Goal: Task Accomplishment & Management: Complete application form

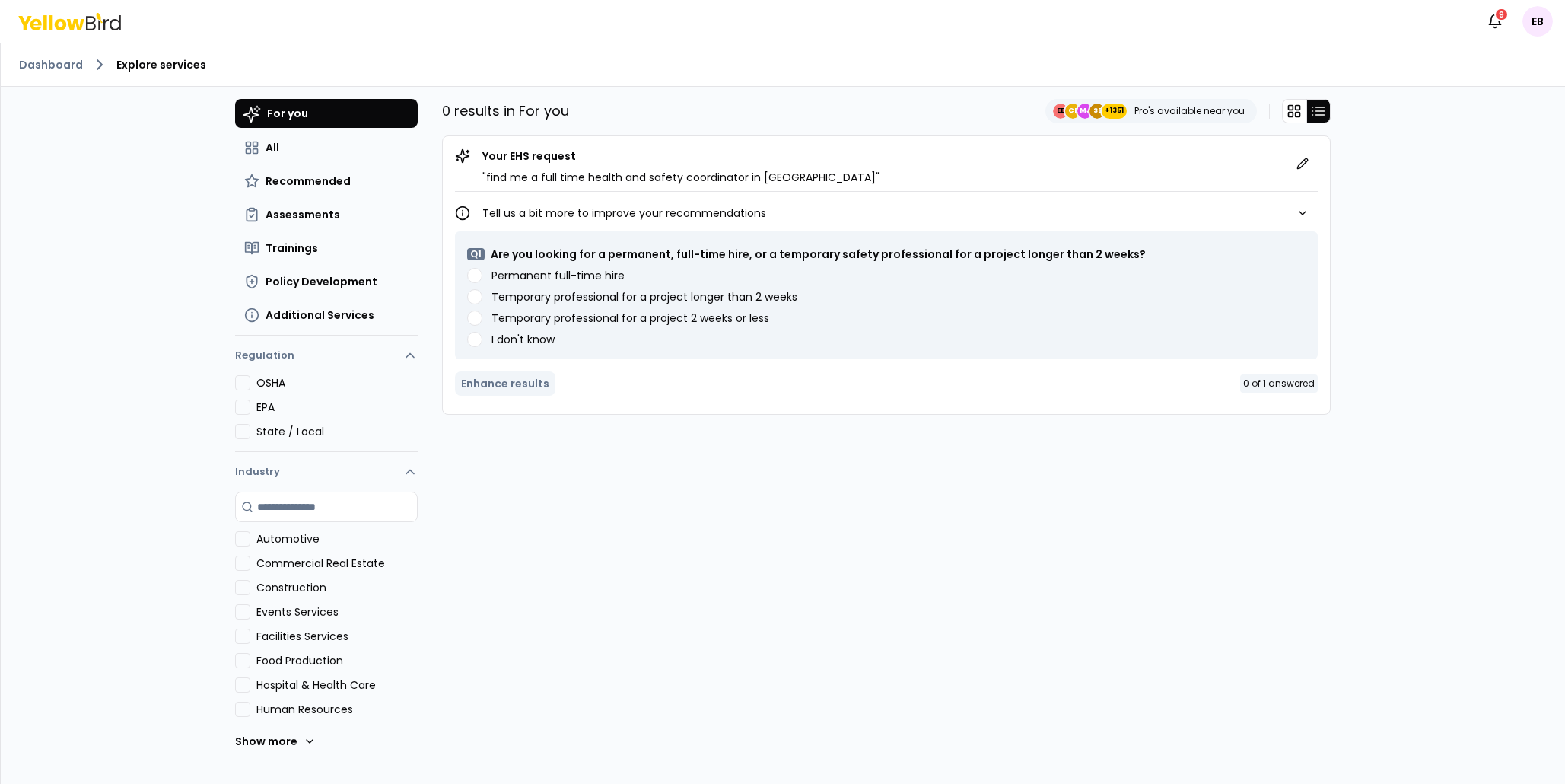
click at [477, 301] on weeks "Temporary professional for a project longer than 2 weeks" at bounding box center [474, 296] width 15 height 15
type weeks "Temporary professional for a project longer than 2 weeks"
click at [516, 375] on button "Enhance results" at bounding box center [505, 383] width 100 height 25
